Goal: Information Seeking & Learning: Learn about a topic

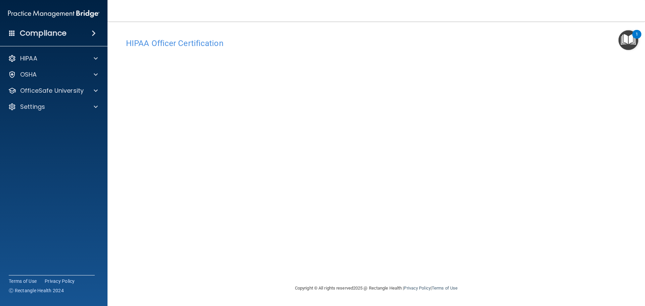
click at [627, 39] on img "Open Resource Center, 1 new notification" at bounding box center [628, 40] width 20 height 20
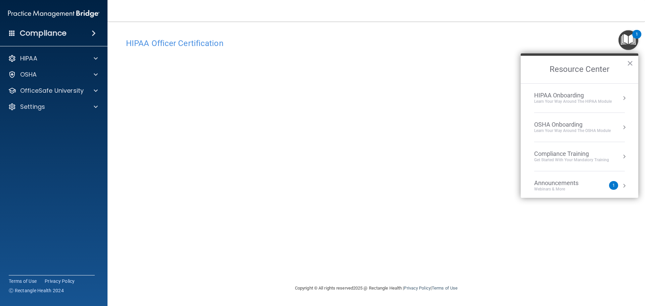
click at [562, 156] on div "Compliance Training" at bounding box center [571, 153] width 75 height 7
click at [564, 92] on div "HIPAA Training for Members" at bounding box center [563, 95] width 75 height 6
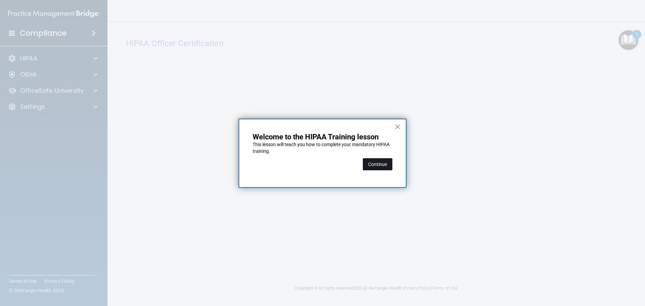
click at [376, 163] on button "Continue" at bounding box center [378, 164] width 30 height 12
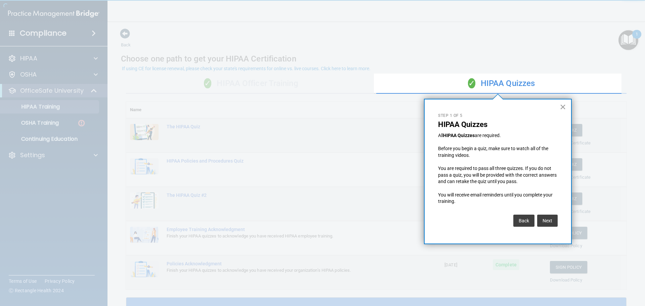
click at [563, 106] on button "×" at bounding box center [562, 106] width 6 height 11
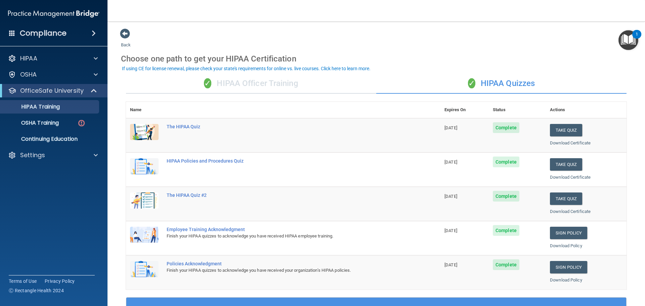
click at [266, 79] on div "✓ HIPAA Officer Training" at bounding box center [251, 84] width 250 height 20
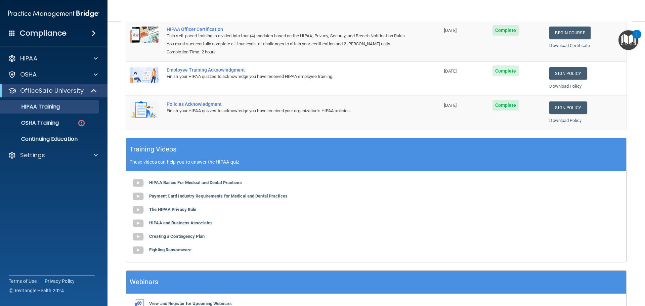
scroll to position [101, 0]
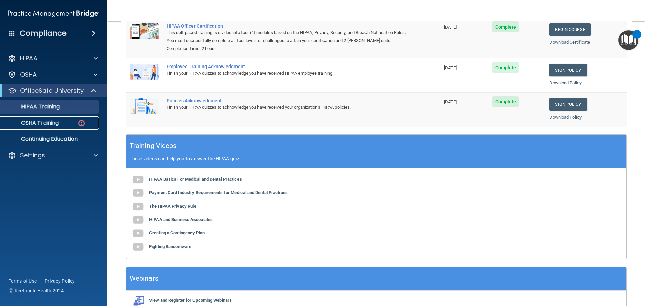
click at [37, 120] on p "OSHA Training" at bounding box center [31, 123] width 54 height 7
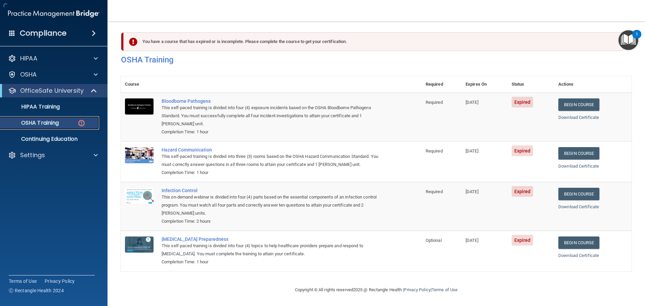
scroll to position [3, 0]
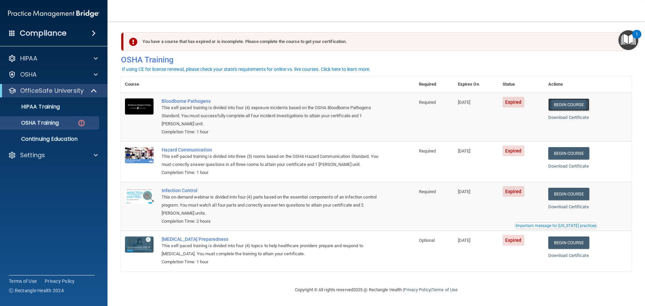
click at [565, 102] on link "Begin Course" at bounding box center [568, 104] width 41 height 12
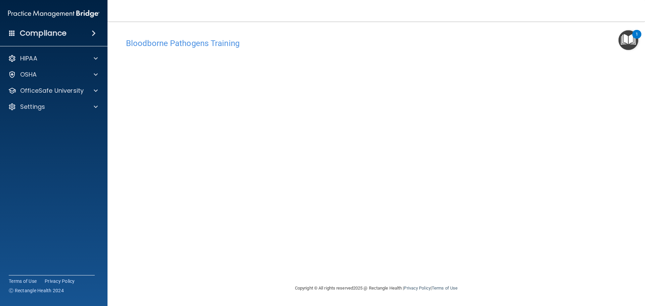
click at [635, 41] on img "Open Resource Center, 1 new notification" at bounding box center [628, 40] width 20 height 20
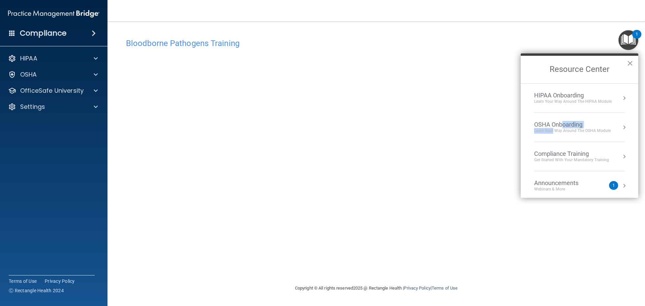
drag, startPoint x: 561, startPoint y: 125, endPoint x: 553, endPoint y: 132, distance: 11.4
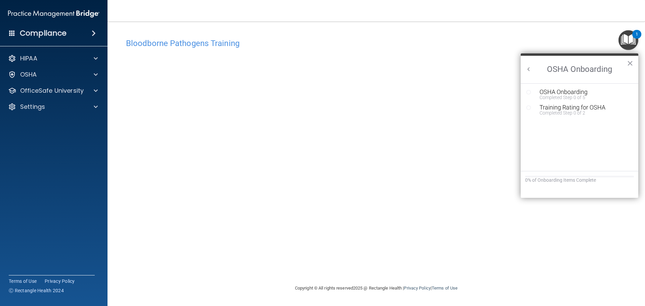
click at [528, 67] on button "Back to Resource Center Home" at bounding box center [528, 69] width 7 height 7
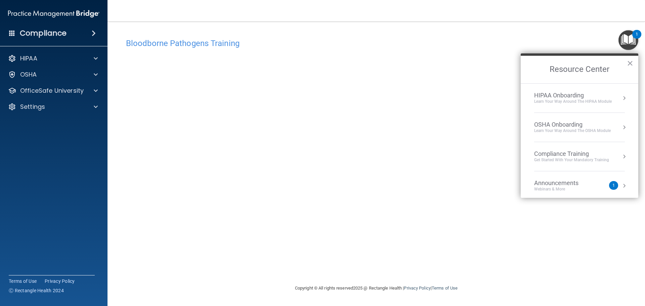
click at [565, 160] on div "Get Started with your mandatory training" at bounding box center [571, 160] width 75 height 6
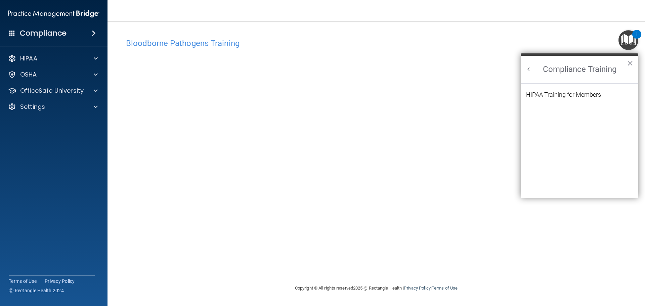
click at [556, 89] on ol "HIPAA Training for Members" at bounding box center [579, 141] width 107 height 114
click at [555, 90] on ol "HIPAA Training for Members" at bounding box center [579, 141] width 107 height 114
click at [555, 92] on div "HIPAA Training for Members" at bounding box center [563, 95] width 75 height 6
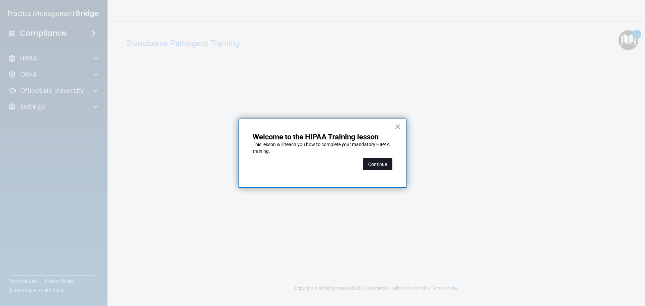
click at [380, 161] on button "Continue" at bounding box center [378, 164] width 30 height 12
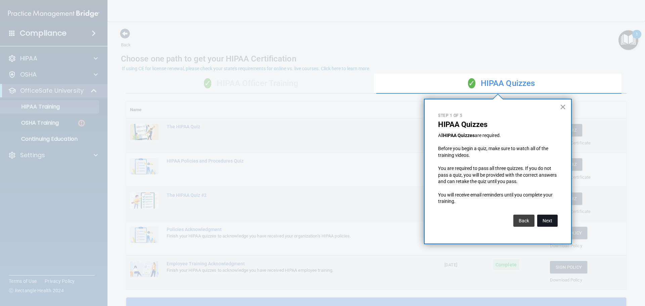
click at [544, 220] on button "Next" at bounding box center [547, 221] width 20 height 12
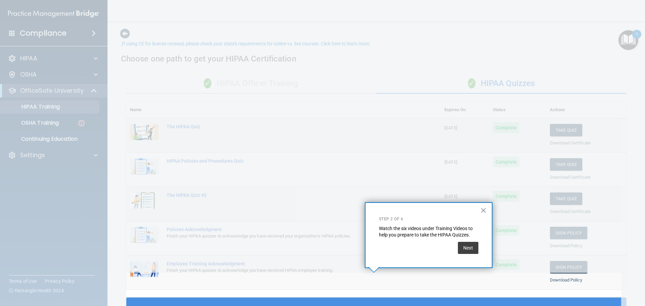
scroll to position [25, 0]
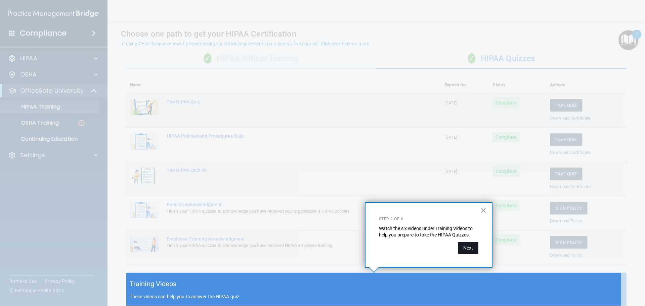
click at [466, 247] on button "Next" at bounding box center [468, 248] width 20 height 12
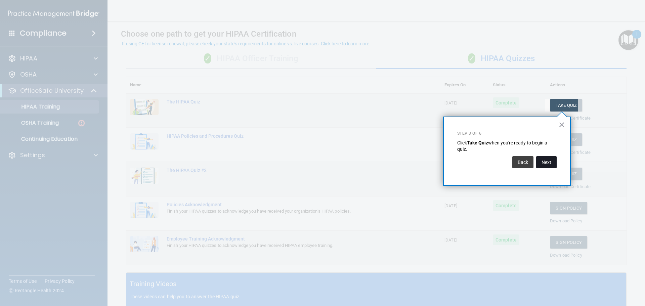
click at [546, 165] on button "Next" at bounding box center [546, 162] width 20 height 12
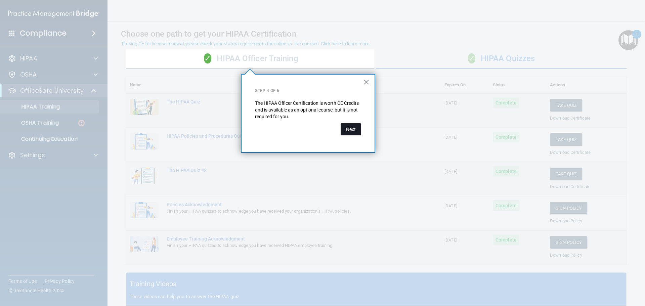
click at [351, 131] on button "Next" at bounding box center [350, 129] width 20 height 12
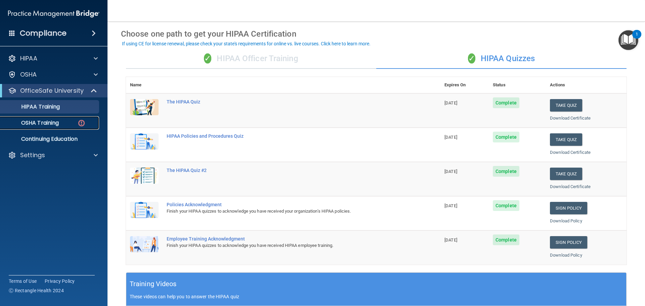
click at [41, 117] on link "OSHA Training" at bounding box center [46, 122] width 106 height 13
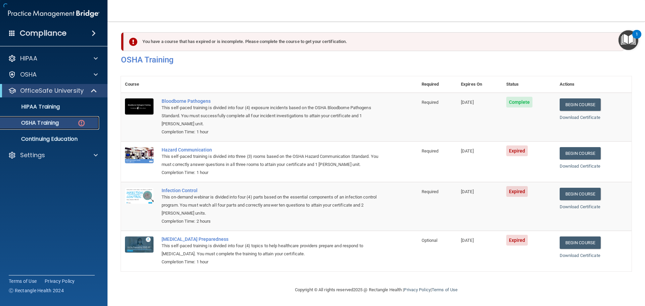
scroll to position [3, 0]
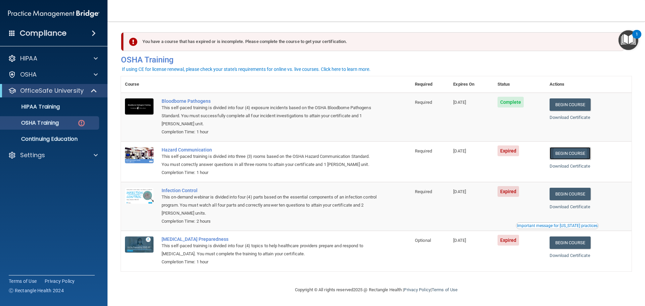
click at [569, 149] on link "Begin Course" at bounding box center [569, 153] width 41 height 12
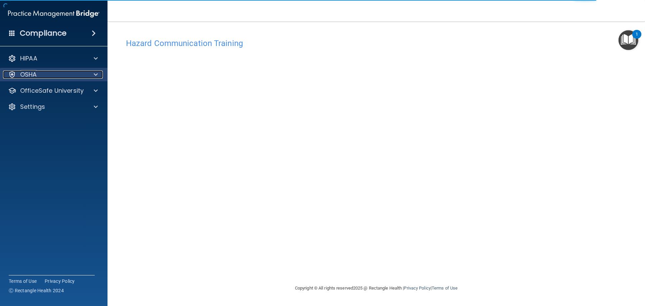
click at [88, 74] on div at bounding box center [94, 75] width 17 height 8
click at [36, 74] on p "OSHA" at bounding box center [28, 75] width 17 height 8
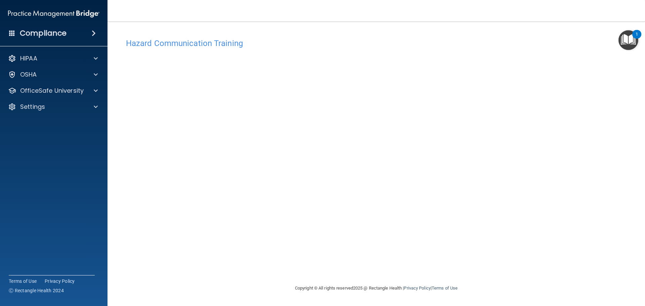
click at [631, 36] on img "Open Resource Center, 1 new notification" at bounding box center [628, 40] width 20 height 20
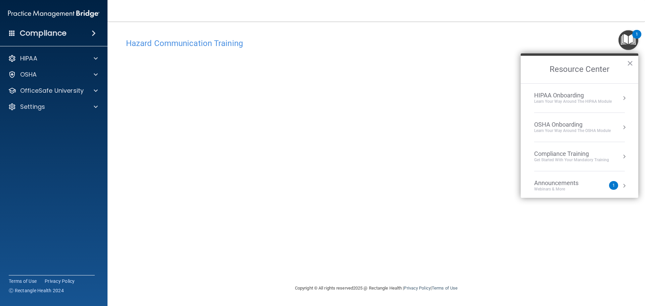
click at [560, 158] on div "Get Started with your mandatory training" at bounding box center [571, 160] width 75 height 6
click at [563, 94] on div "HIPAA Training for Members" at bounding box center [563, 95] width 75 height 6
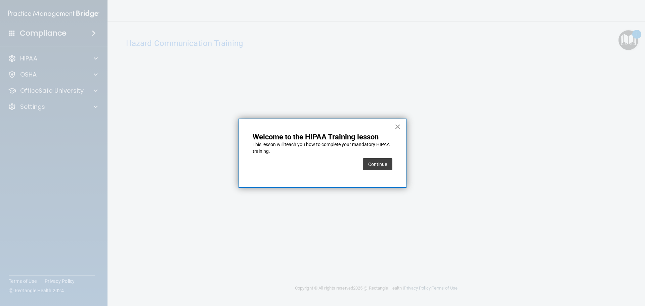
click at [397, 125] on button "×" at bounding box center [397, 126] width 6 height 11
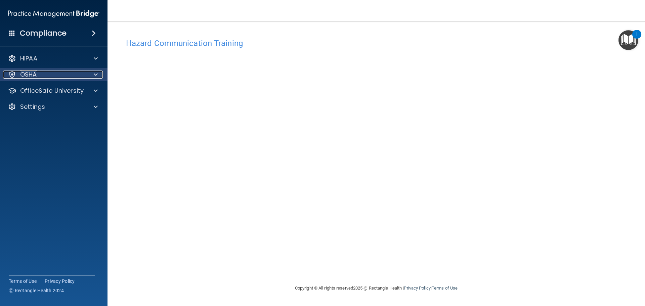
click at [33, 73] on p "OSHA" at bounding box center [28, 75] width 17 height 8
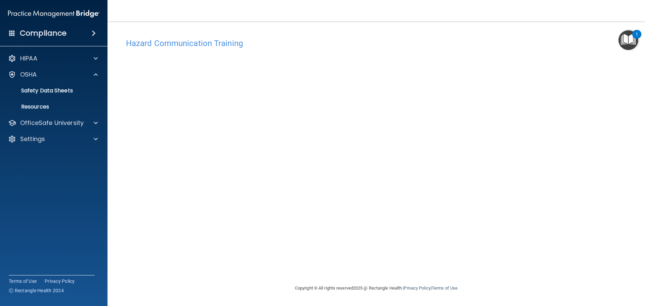
click at [584, 88] on div "Hazard Communication Training This course doesn’t expire until 09/18/2025. Are …" at bounding box center [376, 159] width 510 height 249
click at [628, 44] on img "Open Resource Center, 1 new notification" at bounding box center [628, 40] width 20 height 20
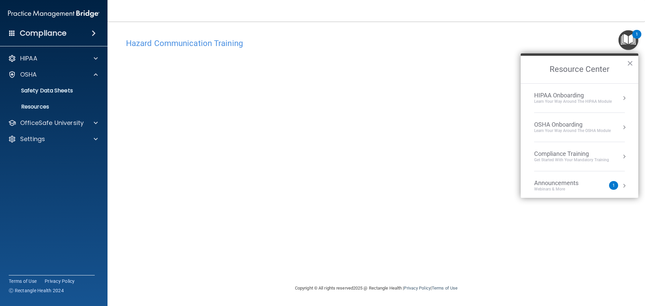
click at [581, 147] on li "Compliance Training Get Started with your mandatory training" at bounding box center [579, 156] width 91 height 29
click at [558, 93] on div "HIPAA Training for Members" at bounding box center [563, 95] width 75 height 6
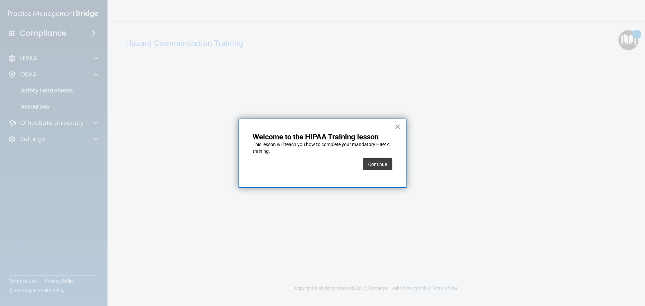
click at [394, 127] on div "× Welcome to the HIPAA Training lesson This lesson will teach you how to comple…" at bounding box center [322, 153] width 168 height 69
click at [398, 127] on button "×" at bounding box center [397, 126] width 6 height 11
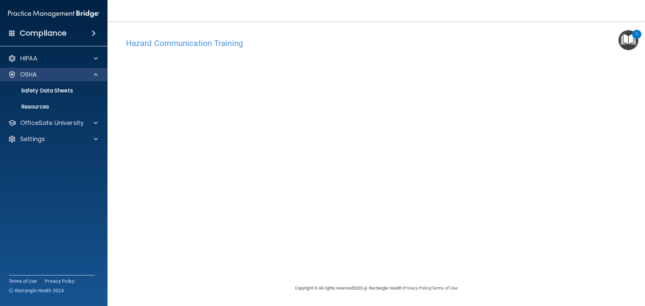
click at [39, 79] on div "OSHA" at bounding box center [54, 74] width 108 height 13
click at [32, 93] on p "Safety Data Sheets" at bounding box center [50, 90] width 92 height 7
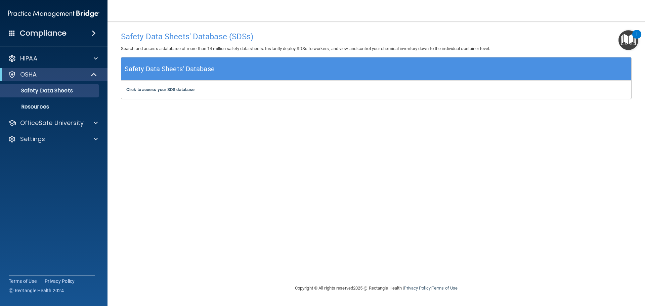
click at [633, 42] on img "Open Resource Center, 1 new notification" at bounding box center [628, 40] width 20 height 20
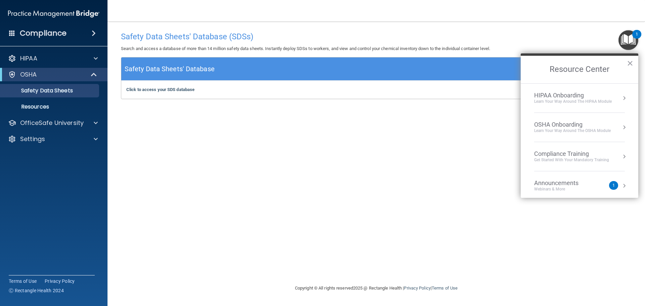
click at [556, 162] on div "Get Started with your mandatory training" at bounding box center [571, 160] width 75 height 6
click at [552, 92] on div "HIPAA Training for Members" at bounding box center [563, 95] width 75 height 6
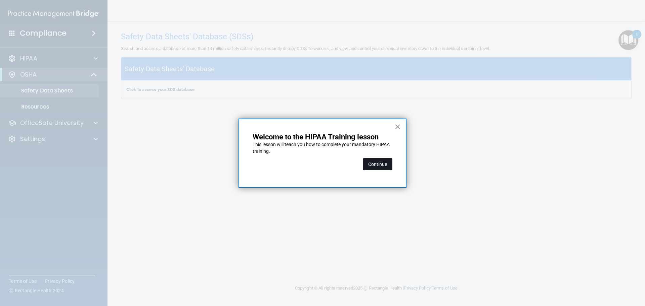
click at [374, 163] on button "Continue" at bounding box center [378, 164] width 30 height 12
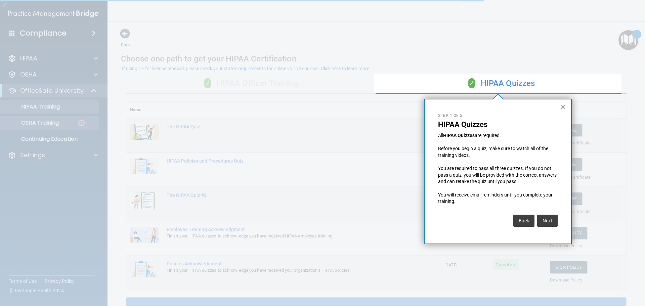
click at [52, 123] on div at bounding box center [187, 153] width 374 height 306
click at [561, 106] on button "×" at bounding box center [562, 106] width 6 height 11
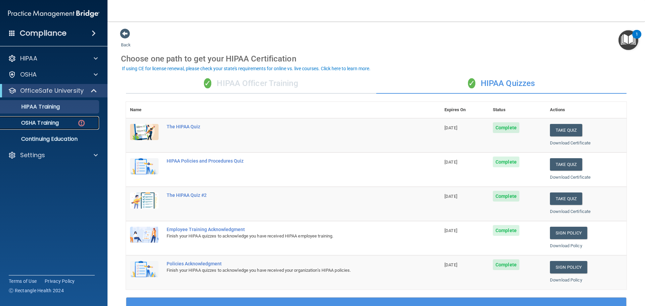
click at [36, 124] on p "OSHA Training" at bounding box center [31, 123] width 54 height 7
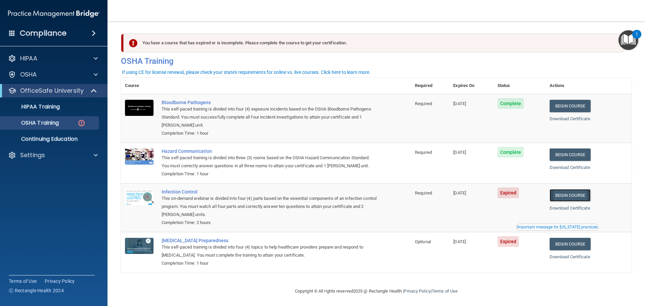
click at [572, 195] on link "Begin Course" at bounding box center [569, 195] width 41 height 12
